Goal: Transaction & Acquisition: Download file/media

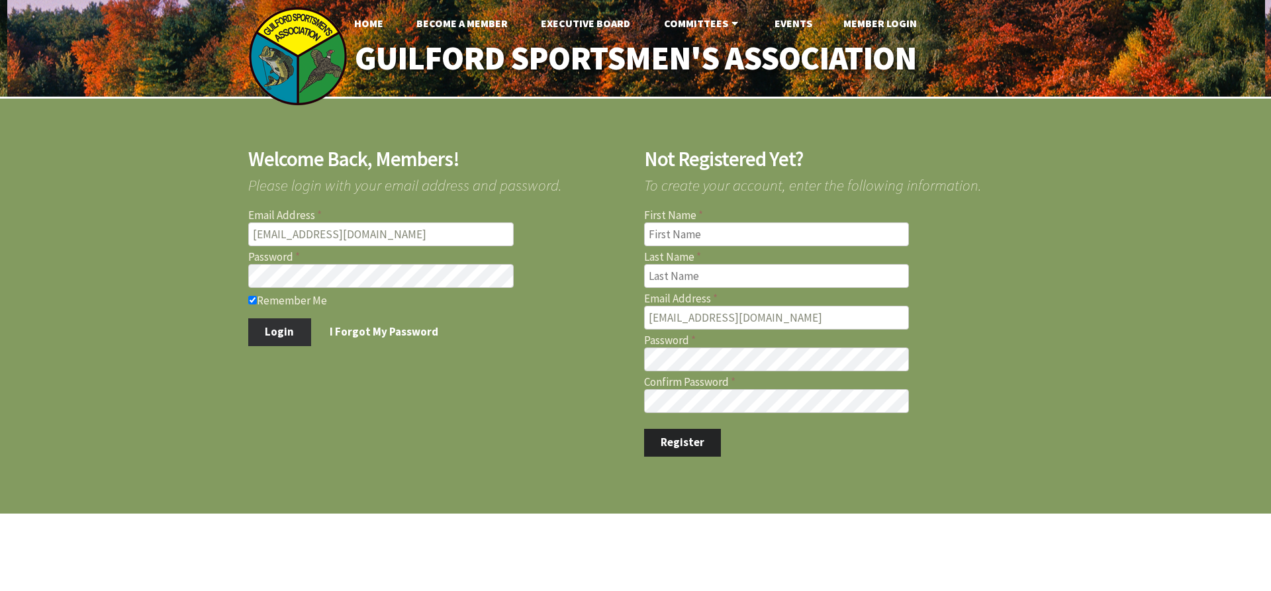
click at [277, 328] on button "Login" at bounding box center [279, 332] width 63 height 28
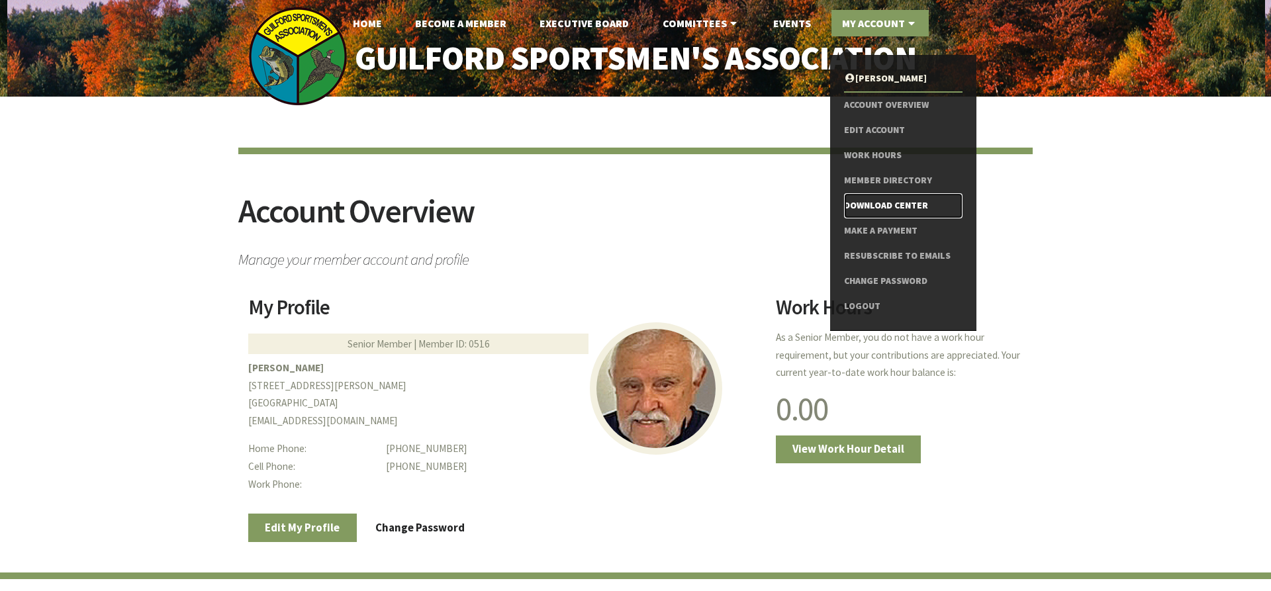
click at [869, 202] on link "Download Center" at bounding box center [903, 205] width 119 height 25
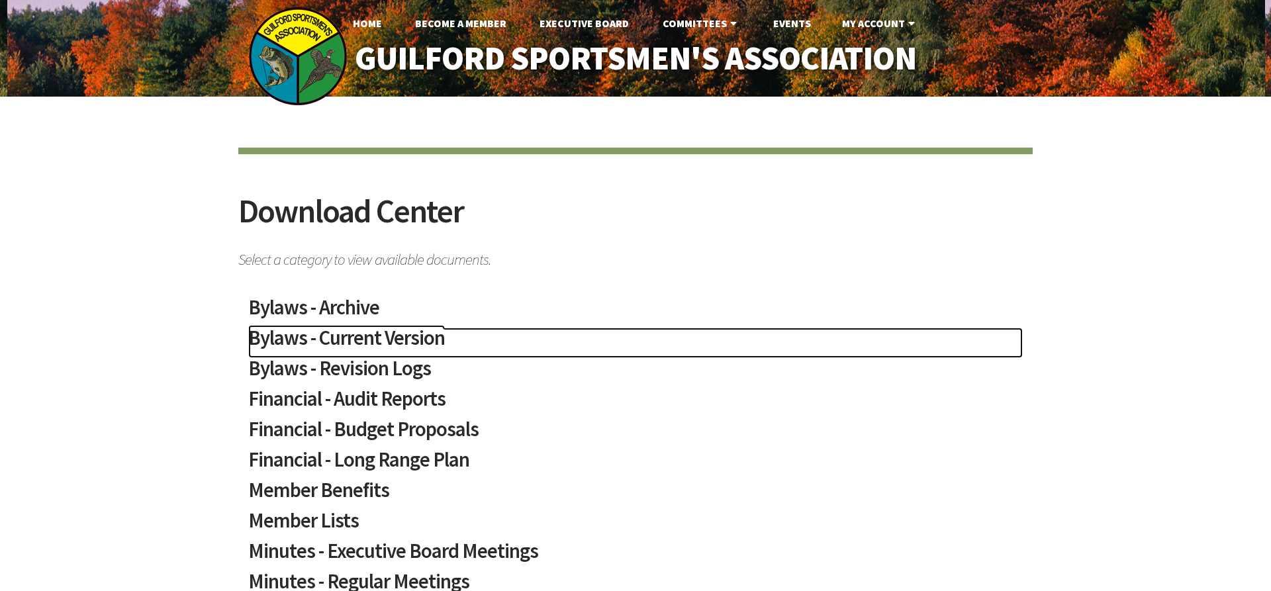
click at [382, 338] on h2 "Bylaws - Current Version" at bounding box center [635, 343] width 775 height 30
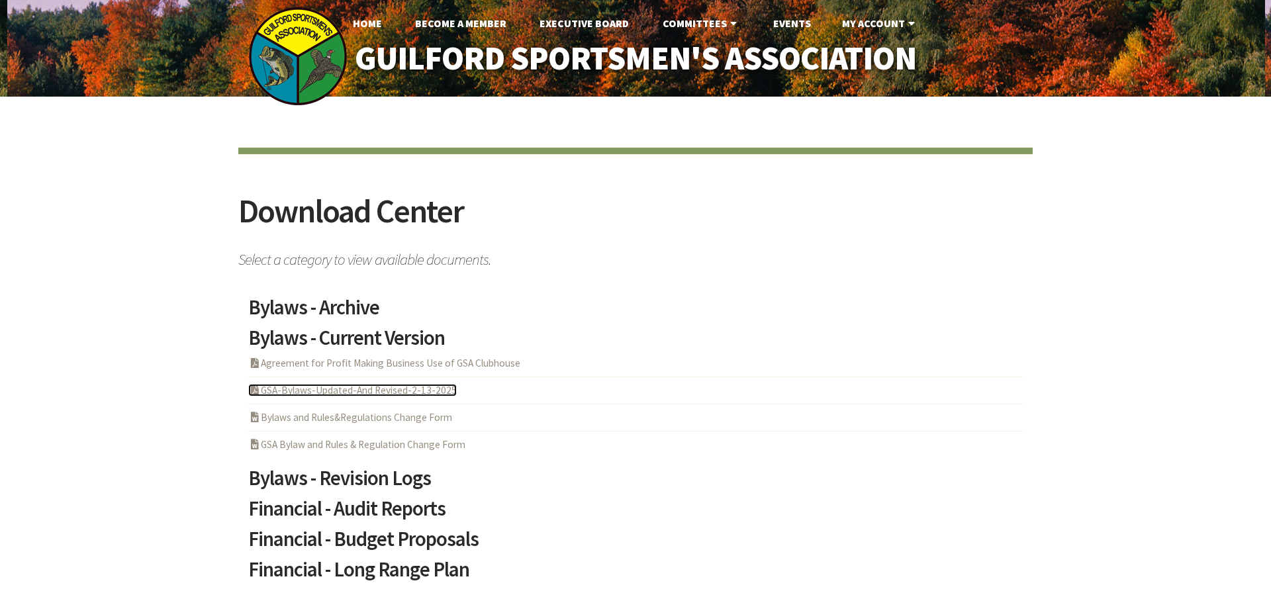
click at [432, 390] on link "PDF Acrobat Document GSA-Bylaws-Updated-And Revised-2-13-2025" at bounding box center [352, 390] width 209 height 13
